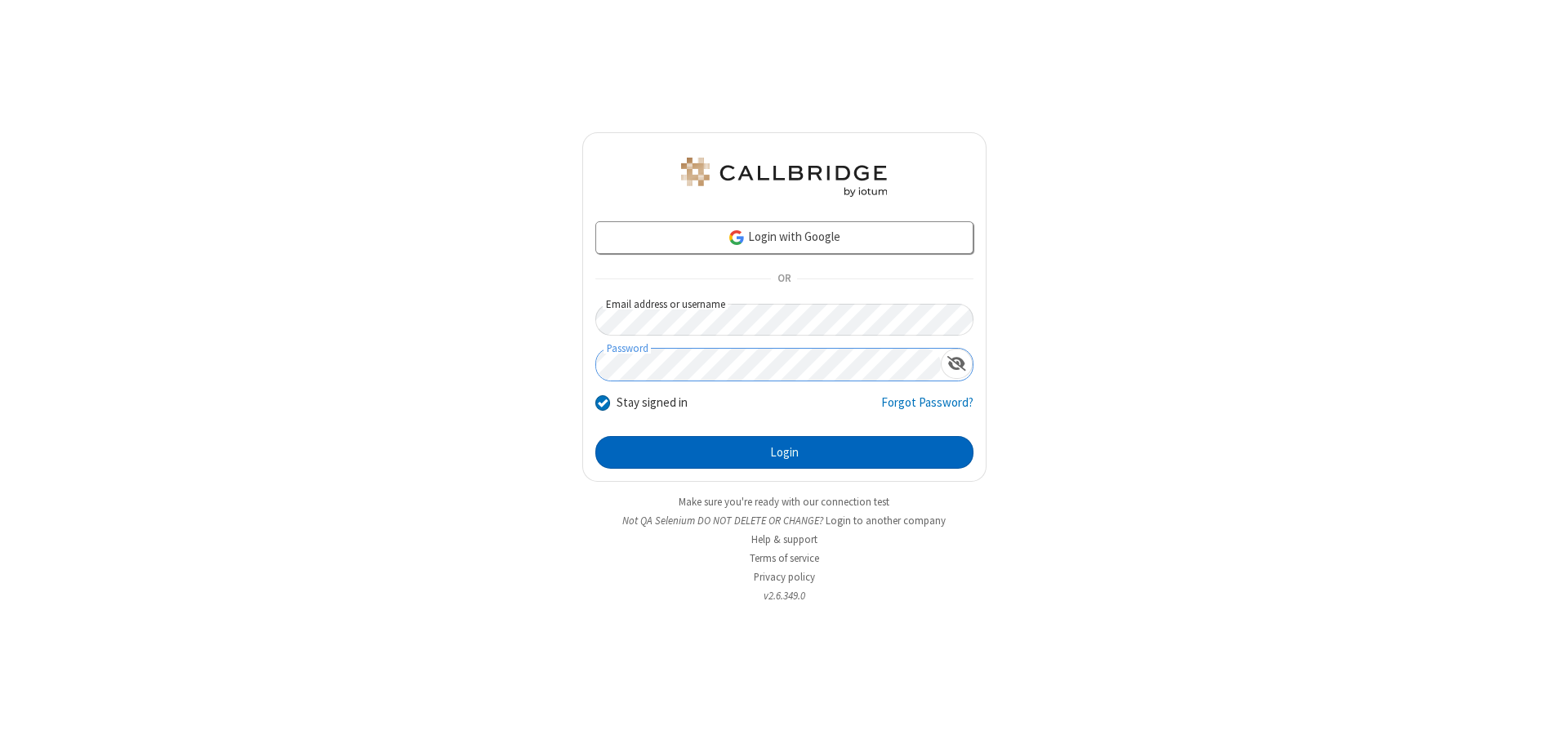
click at [784, 452] on button "Login" at bounding box center [784, 452] width 378 height 32
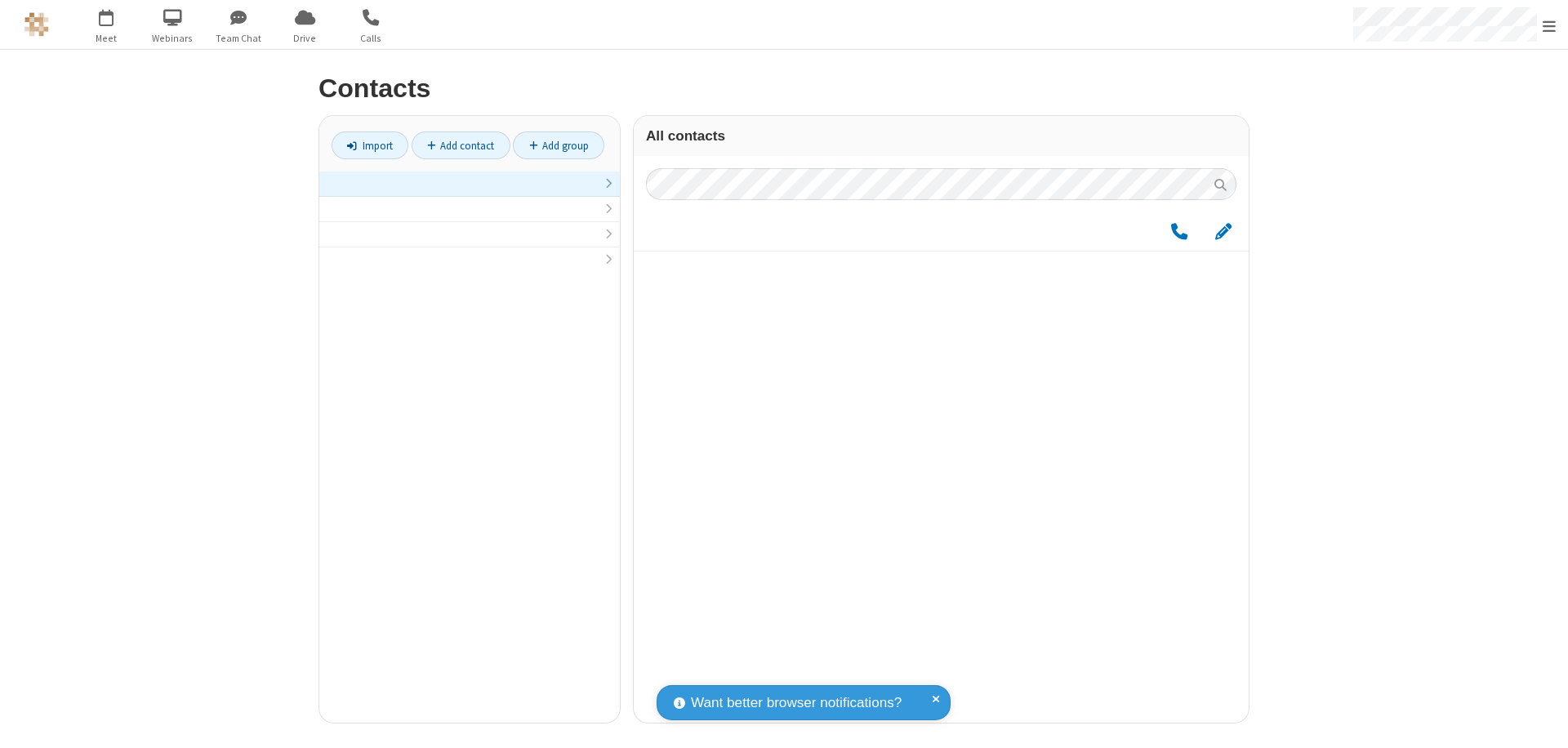
click at [470, 193] on link at bounding box center [469, 184] width 301 height 25
click at [559, 146] on link "Add group" at bounding box center [559, 146] width 91 height 28
